Goal: Task Accomplishment & Management: Manage account settings

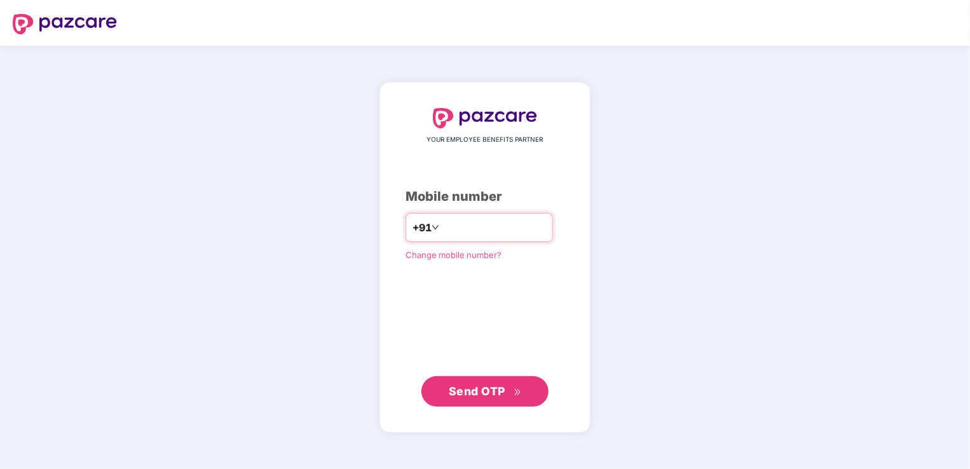
click at [480, 219] on input "number" at bounding box center [494, 227] width 104 height 20
type input "**********"
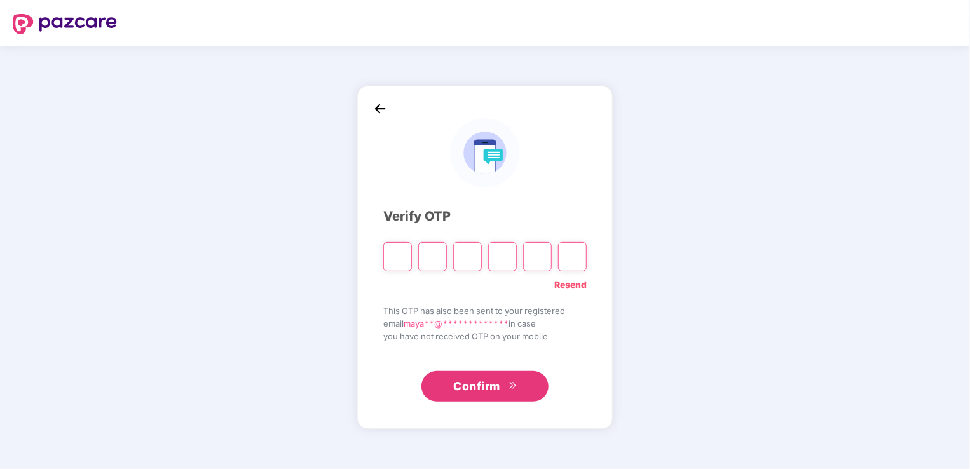
click at [397, 258] on input "Please enter verification code. Digit 1" at bounding box center [397, 256] width 29 height 29
type input "*"
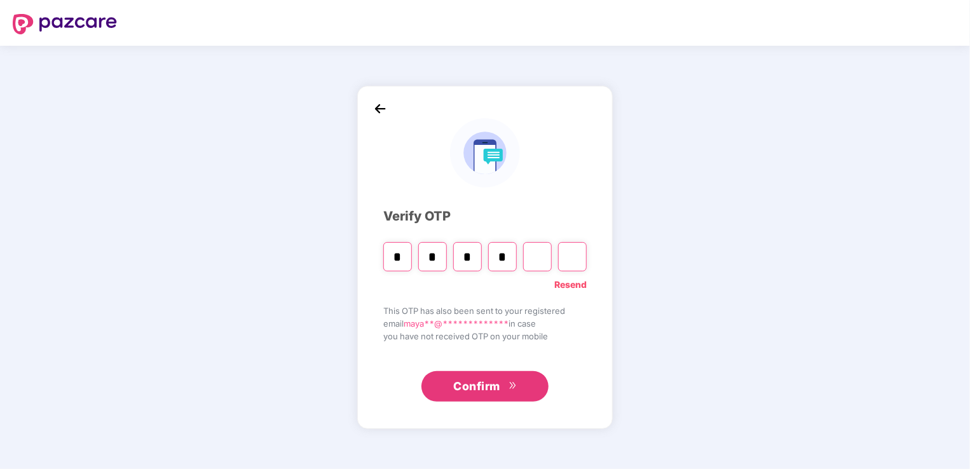
type input "*"
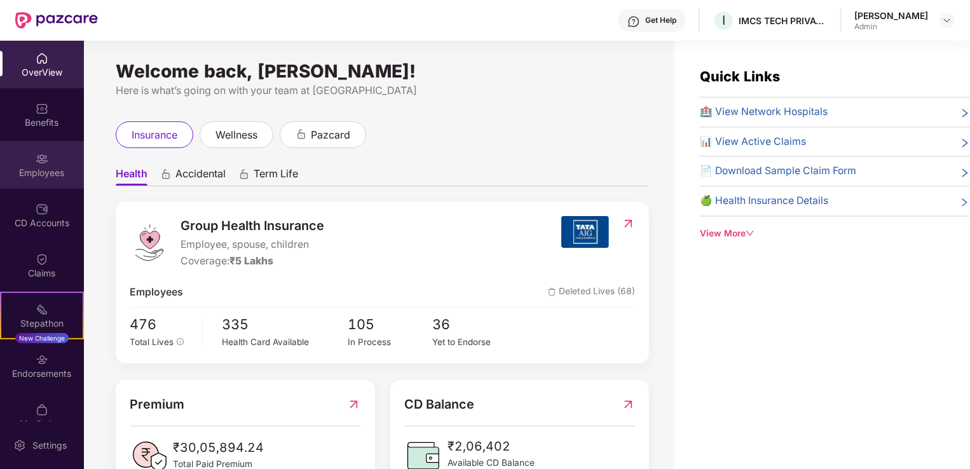
click at [36, 172] on div "Employees" at bounding box center [42, 173] width 84 height 13
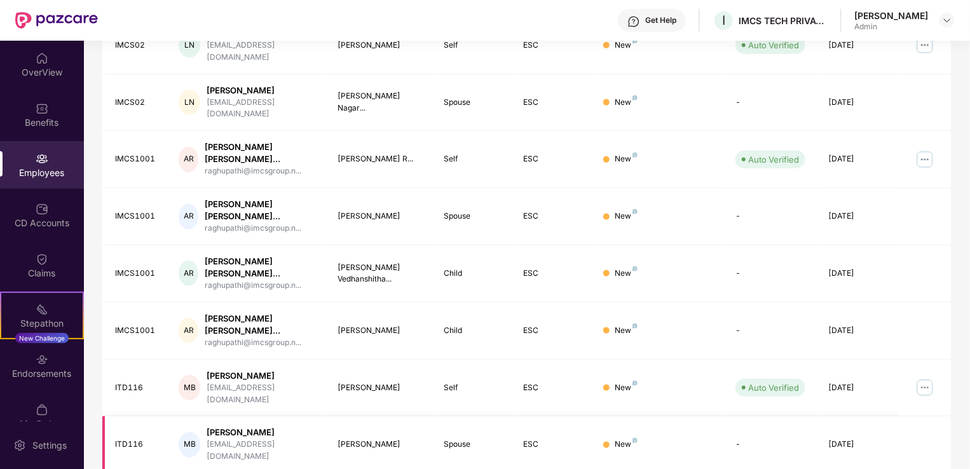
scroll to position [310, 0]
